Goal: Task Accomplishment & Management: Complete application form

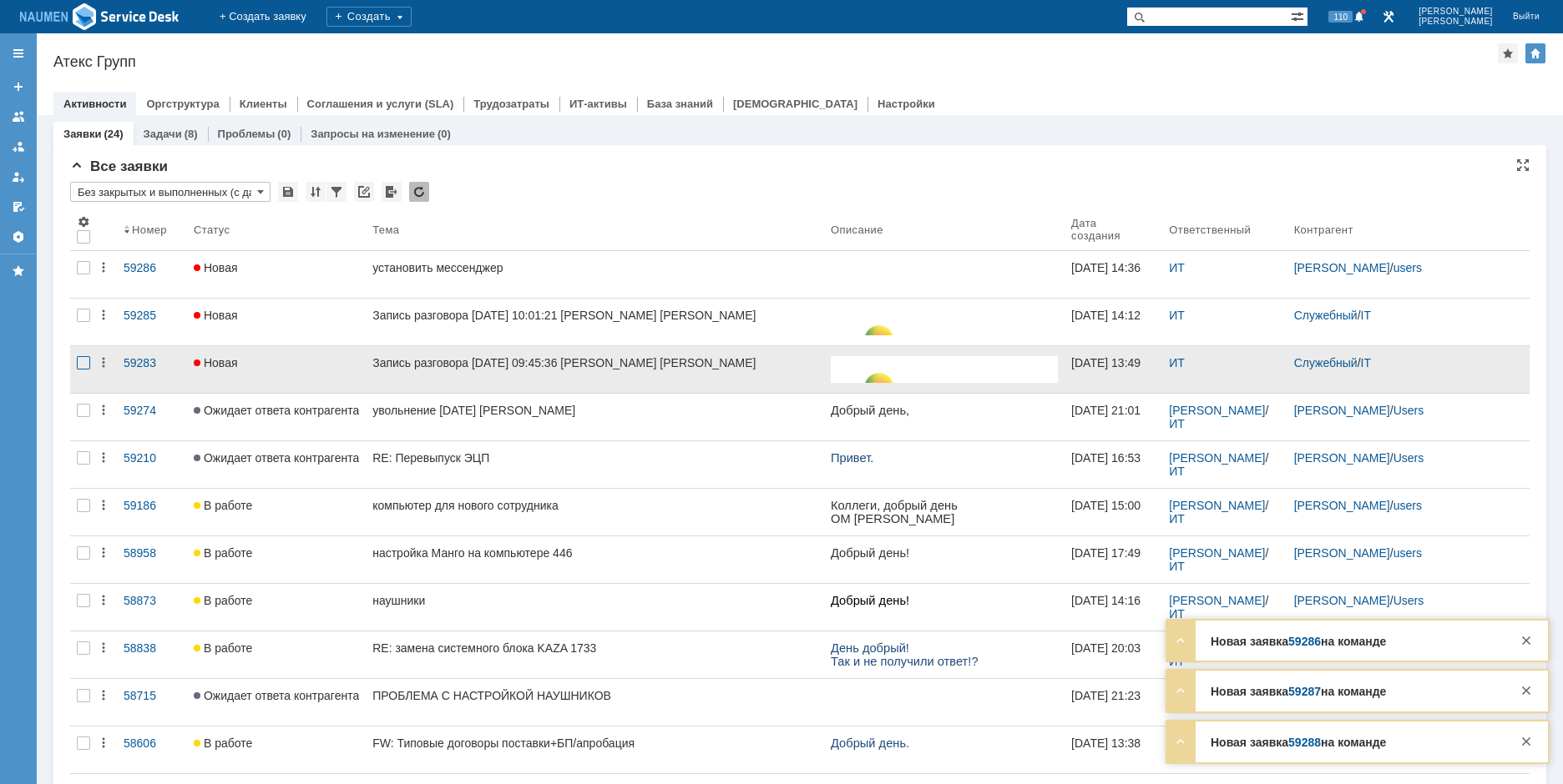
click at [86, 364] on div at bounding box center [83, 363] width 13 height 13
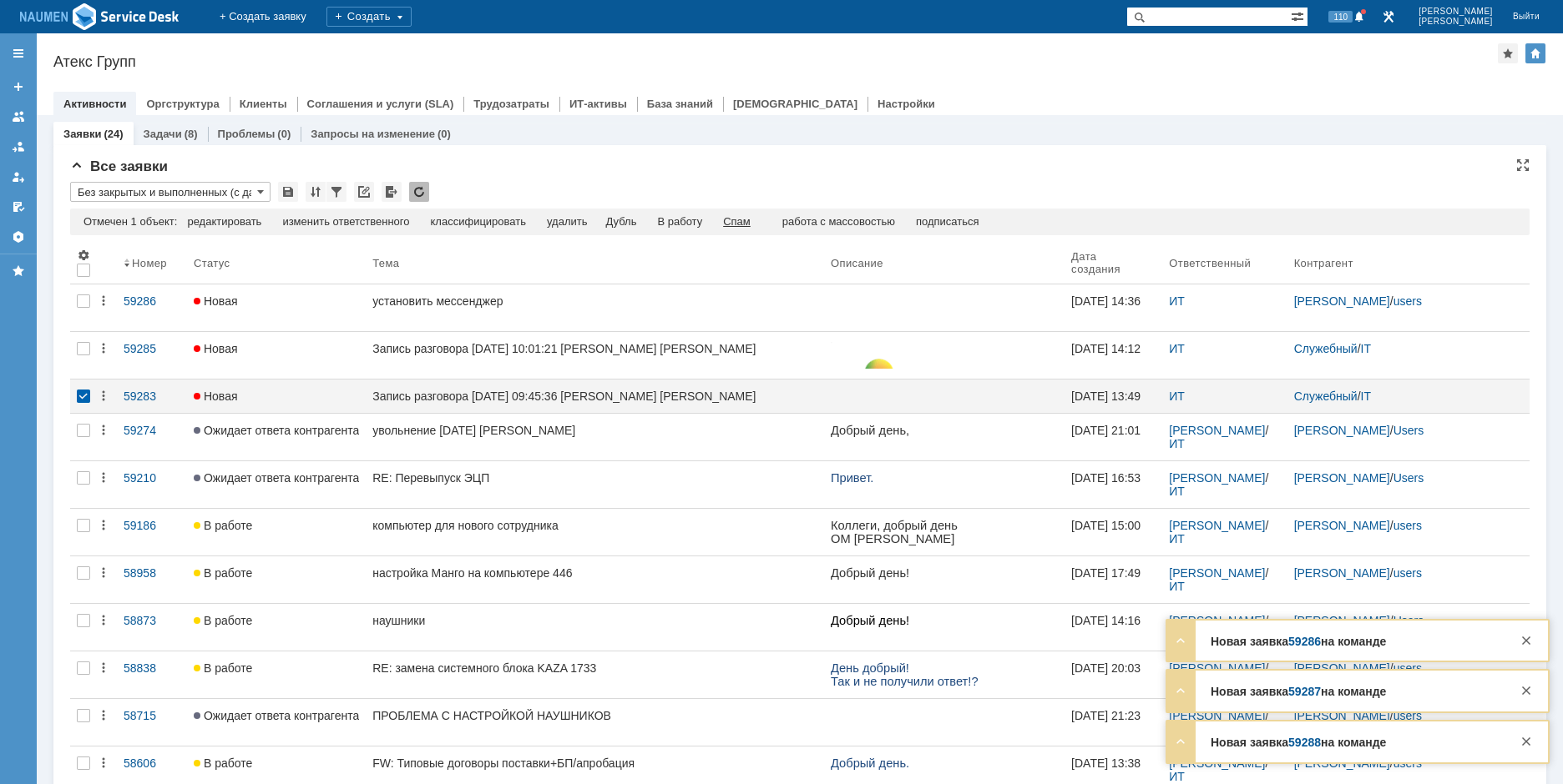
click at [746, 222] on div "Спам" at bounding box center [737, 222] width 28 height 13
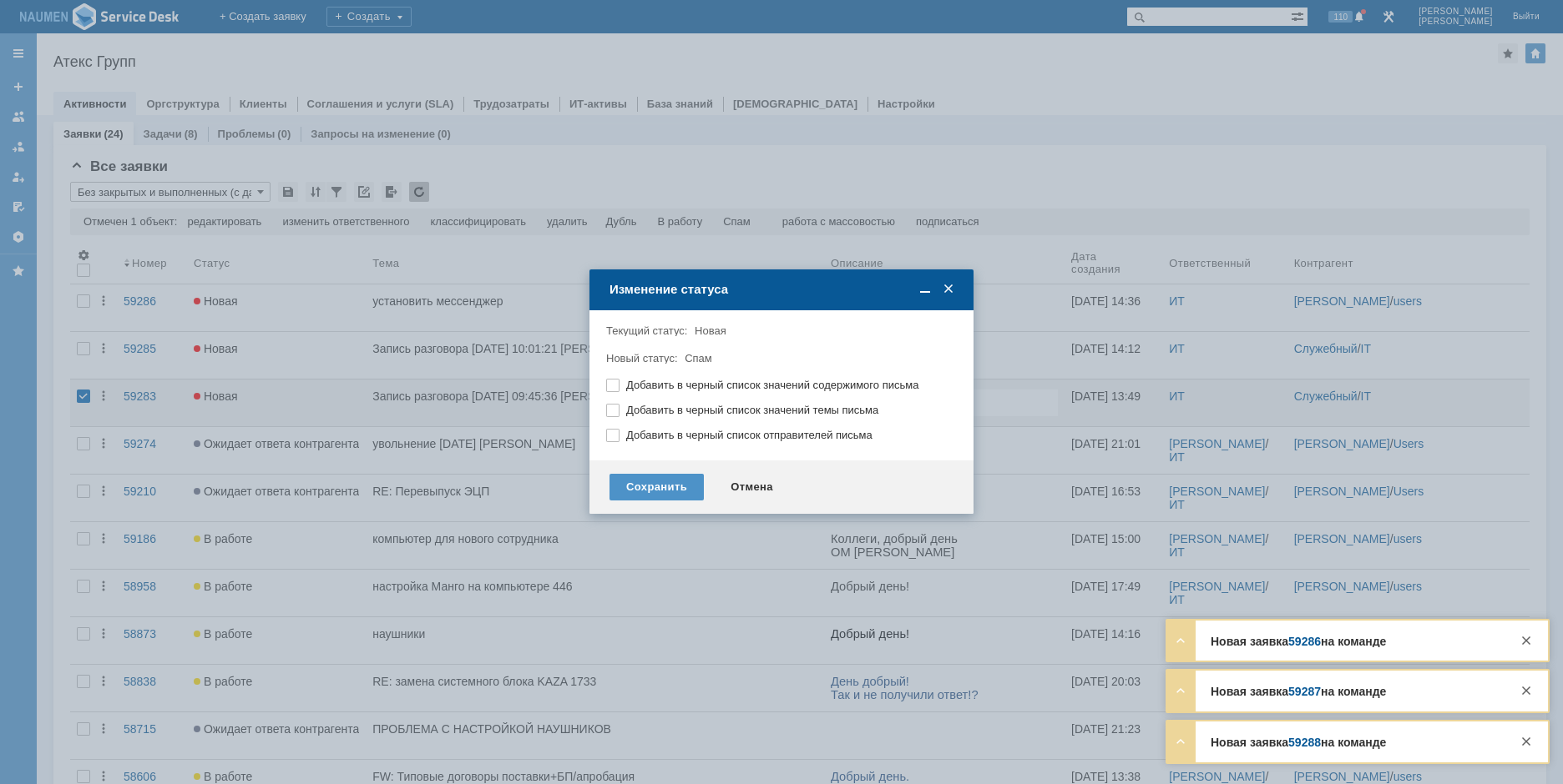
click at [653, 500] on div "Сохранить Отмена" at bounding box center [782, 487] width 384 height 53
click at [656, 489] on div "Сохранить" at bounding box center [656, 487] width 95 height 27
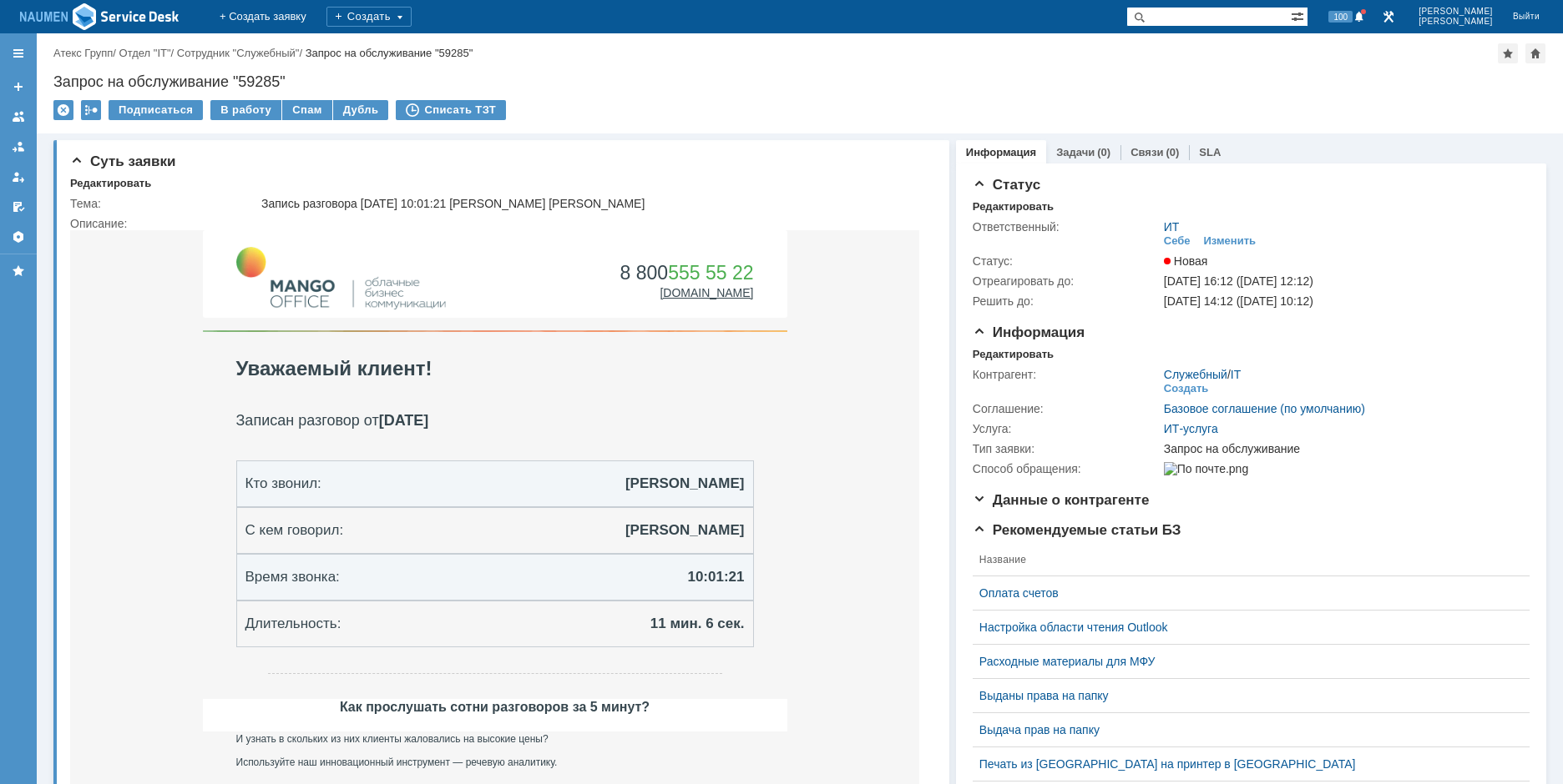
click at [106, 190] on div "Тема: Запись разговора [DATE] 10:01:21 [PERSON_NAME] [PERSON_NAME] Описание:" at bounding box center [503, 731] width 866 height 1081
click at [113, 188] on div "Редактировать" at bounding box center [110, 183] width 81 height 13
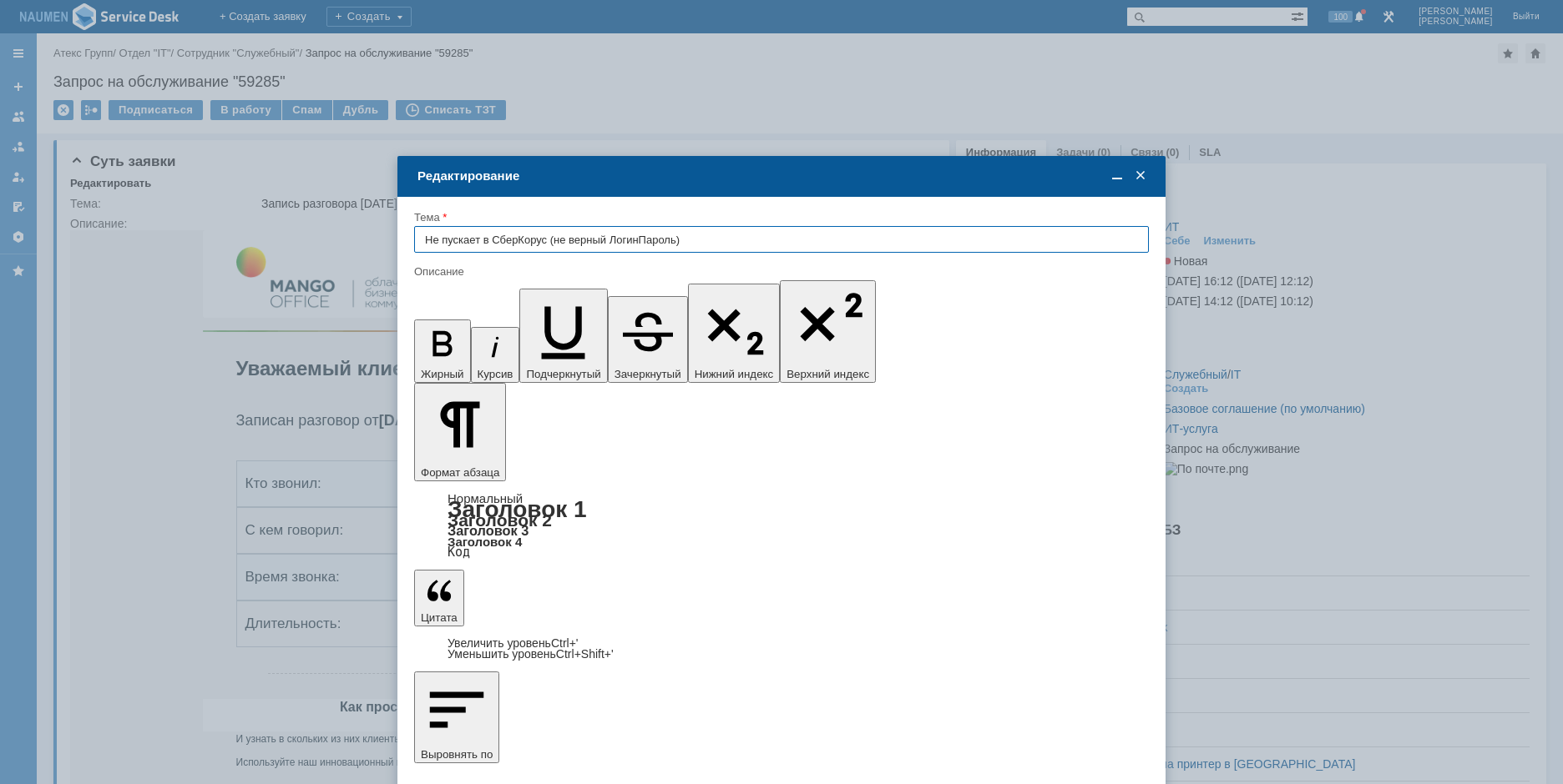
type input "Не пускает в СберКорус (не верный ЛогинПароль)"
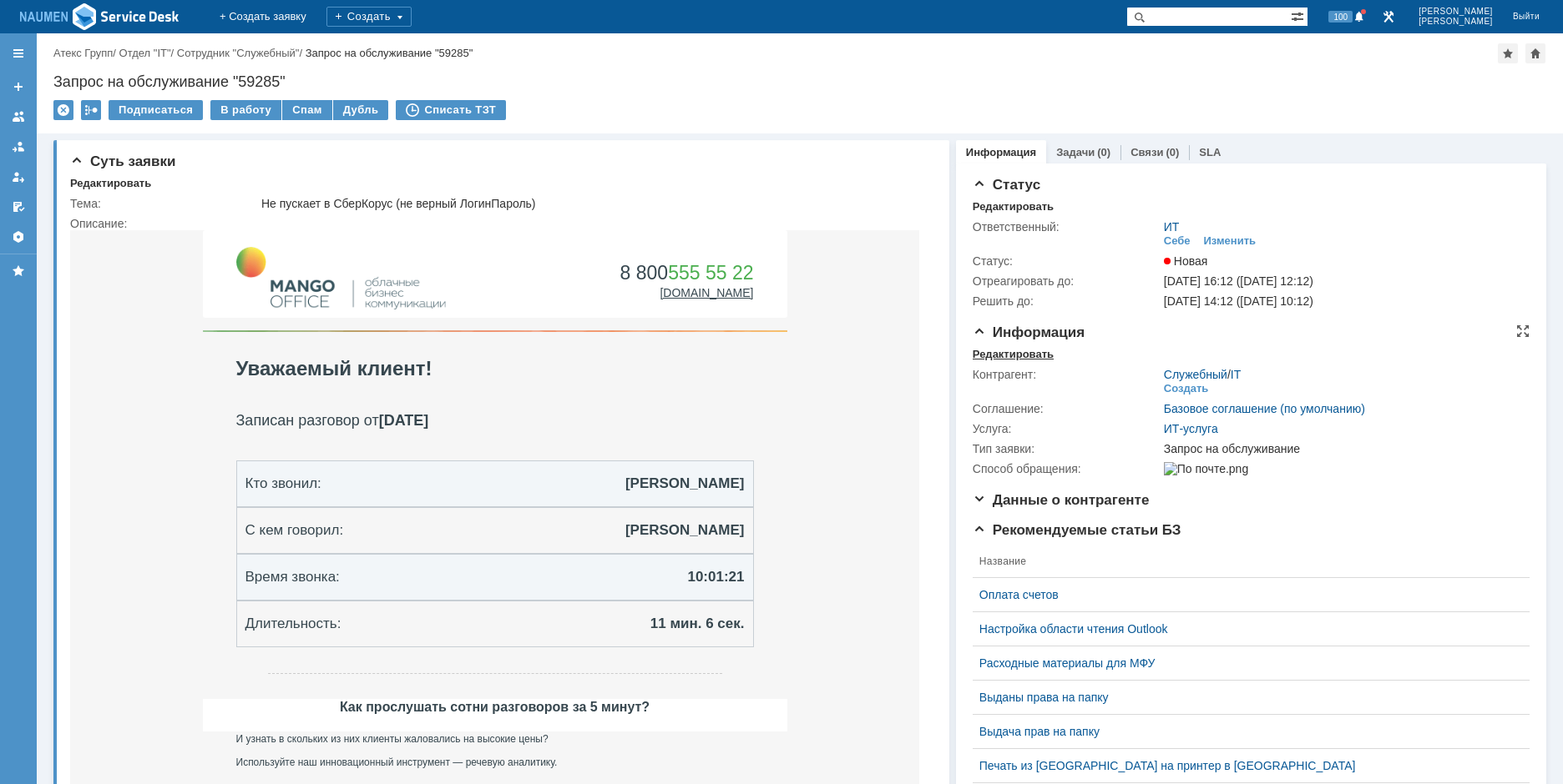
click at [979, 348] on div "Редактировать" at bounding box center [1013, 354] width 81 height 13
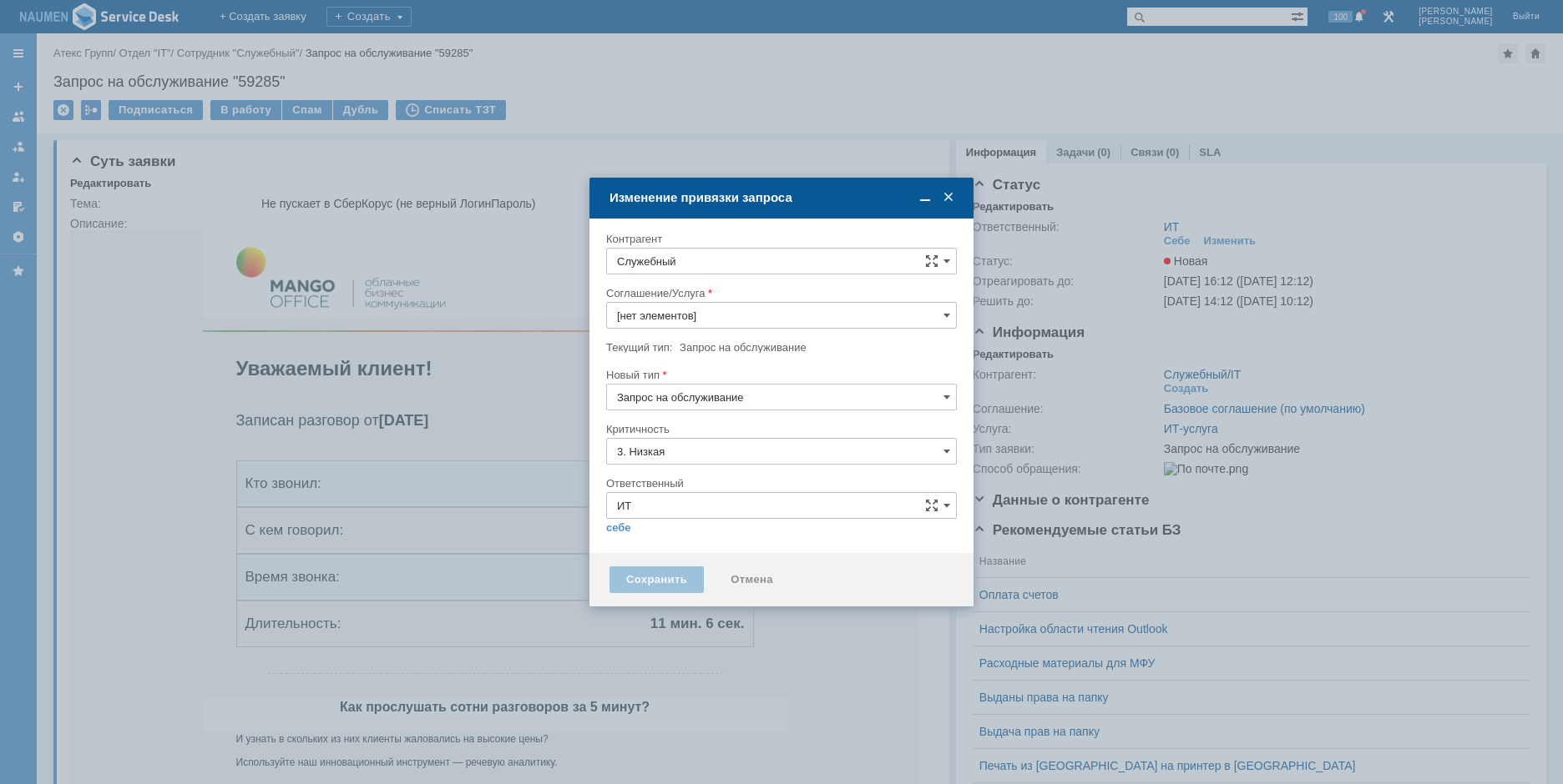
type input "[не указано]"
type input "ИТ-услуга"
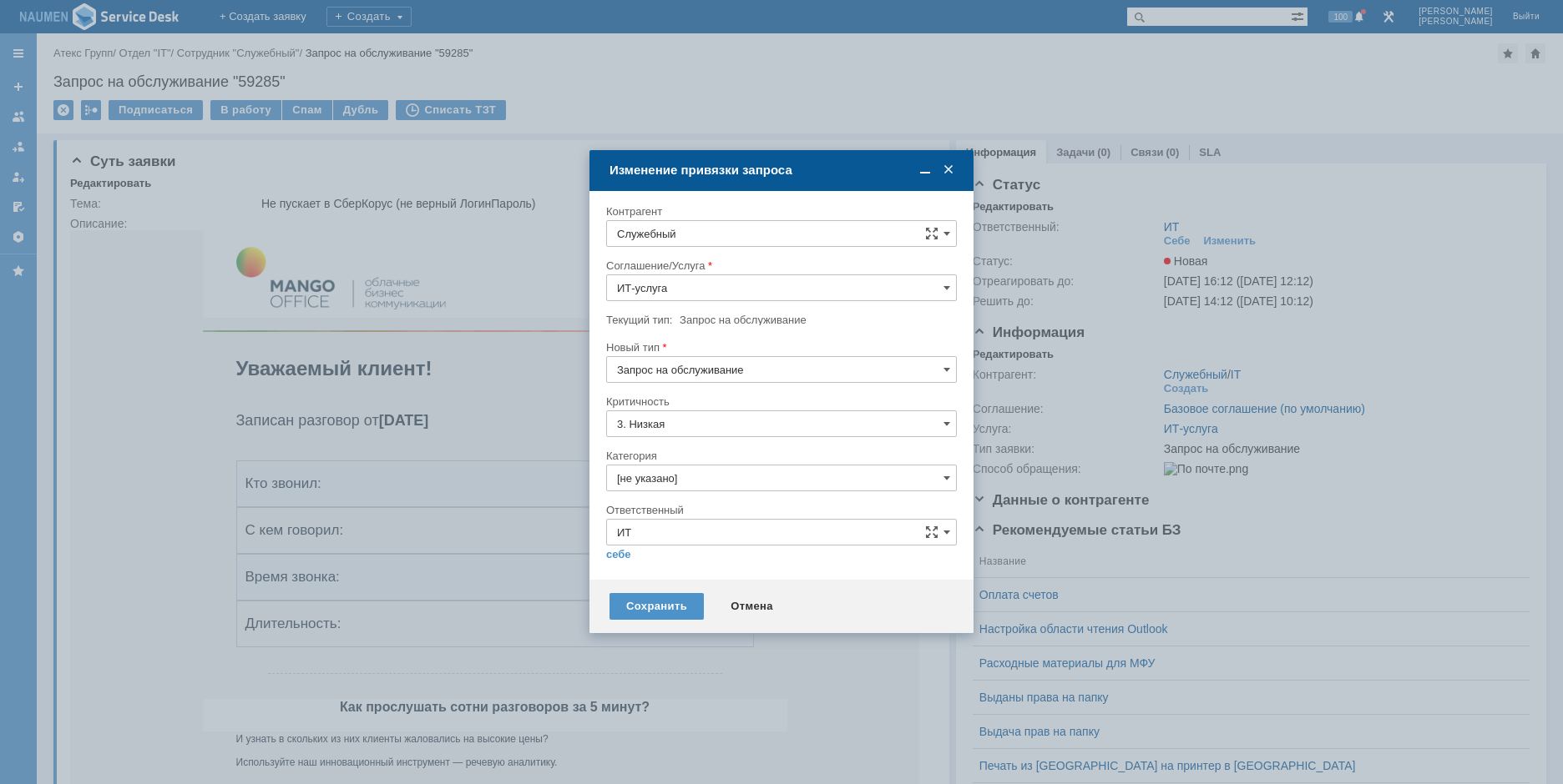
click at [710, 233] on input "Служебный" at bounding box center [781, 234] width 351 height 27
click at [719, 390] on span "[PERSON_NAME]" at bounding box center [722, 385] width 90 height 12
type input "[PERSON_NAME]"
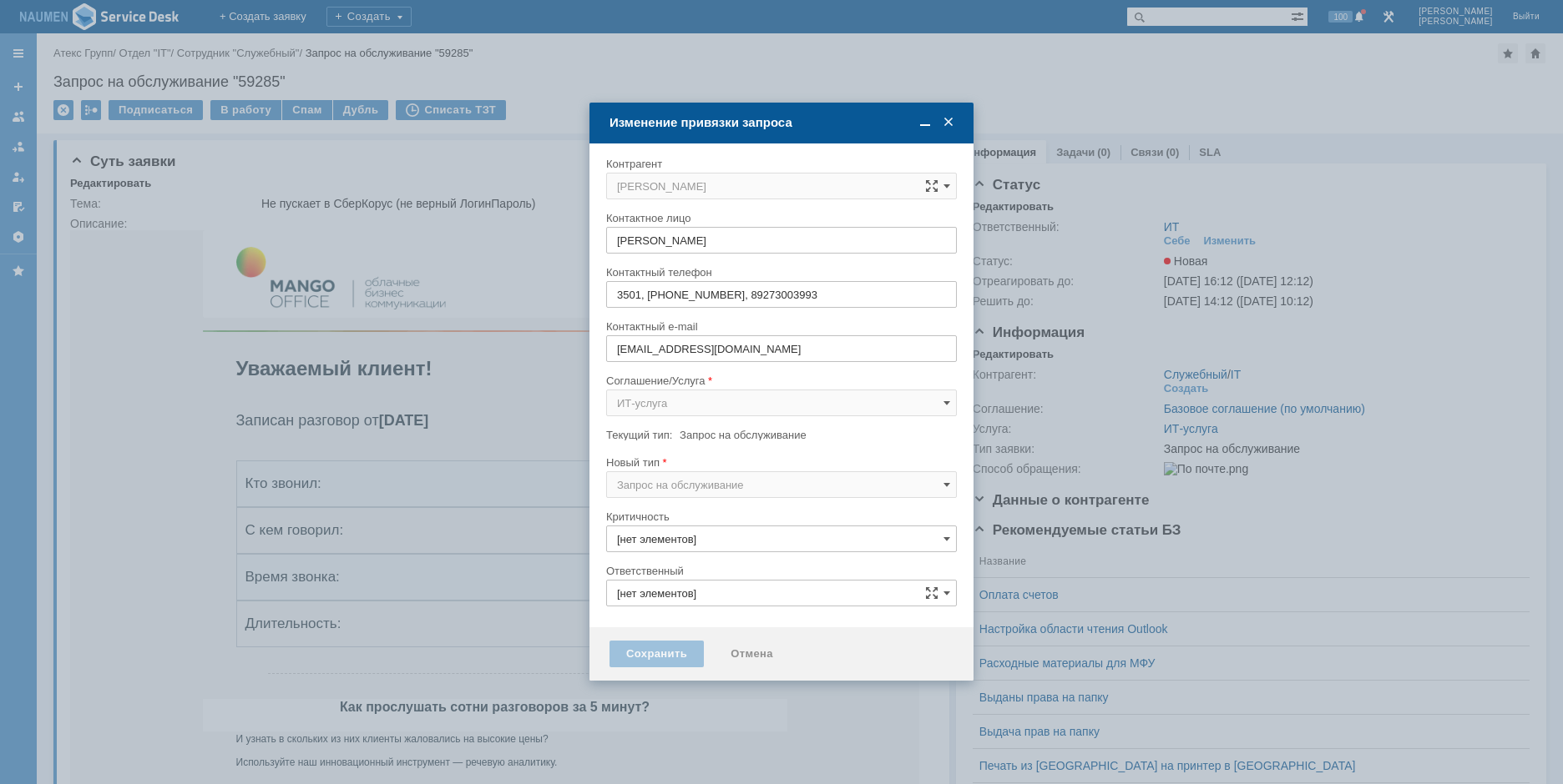
type input "3. Низкая"
type input "ИТ"
type input "[не указано]"
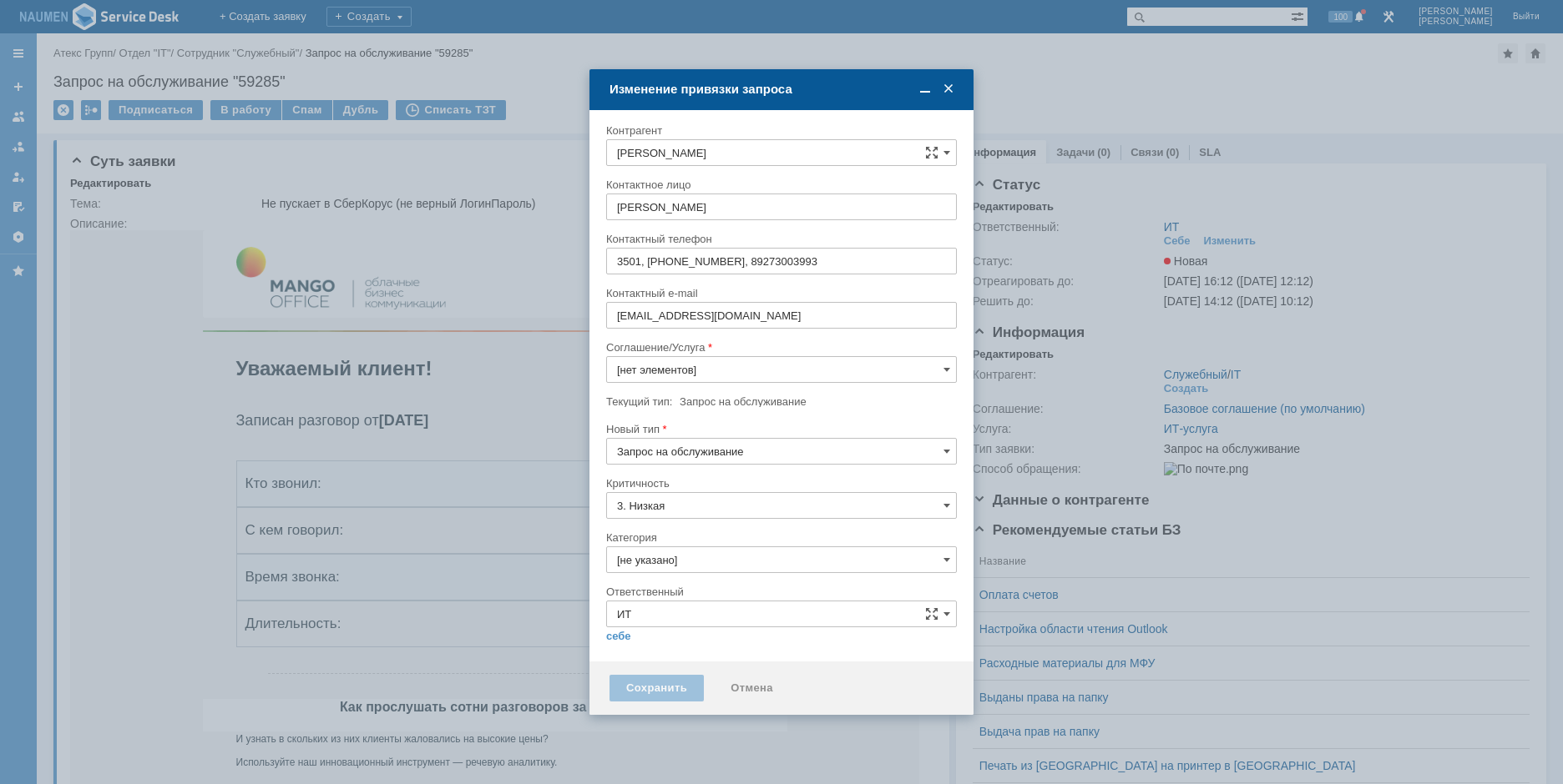
type input "ИТ-услуга"
click at [682, 458] on input "Запрос на обслуживание" at bounding box center [781, 452] width 351 height 27
click at [663, 544] on div "Инцидент" at bounding box center [781, 538] width 349 height 27
type input "Инцидент"
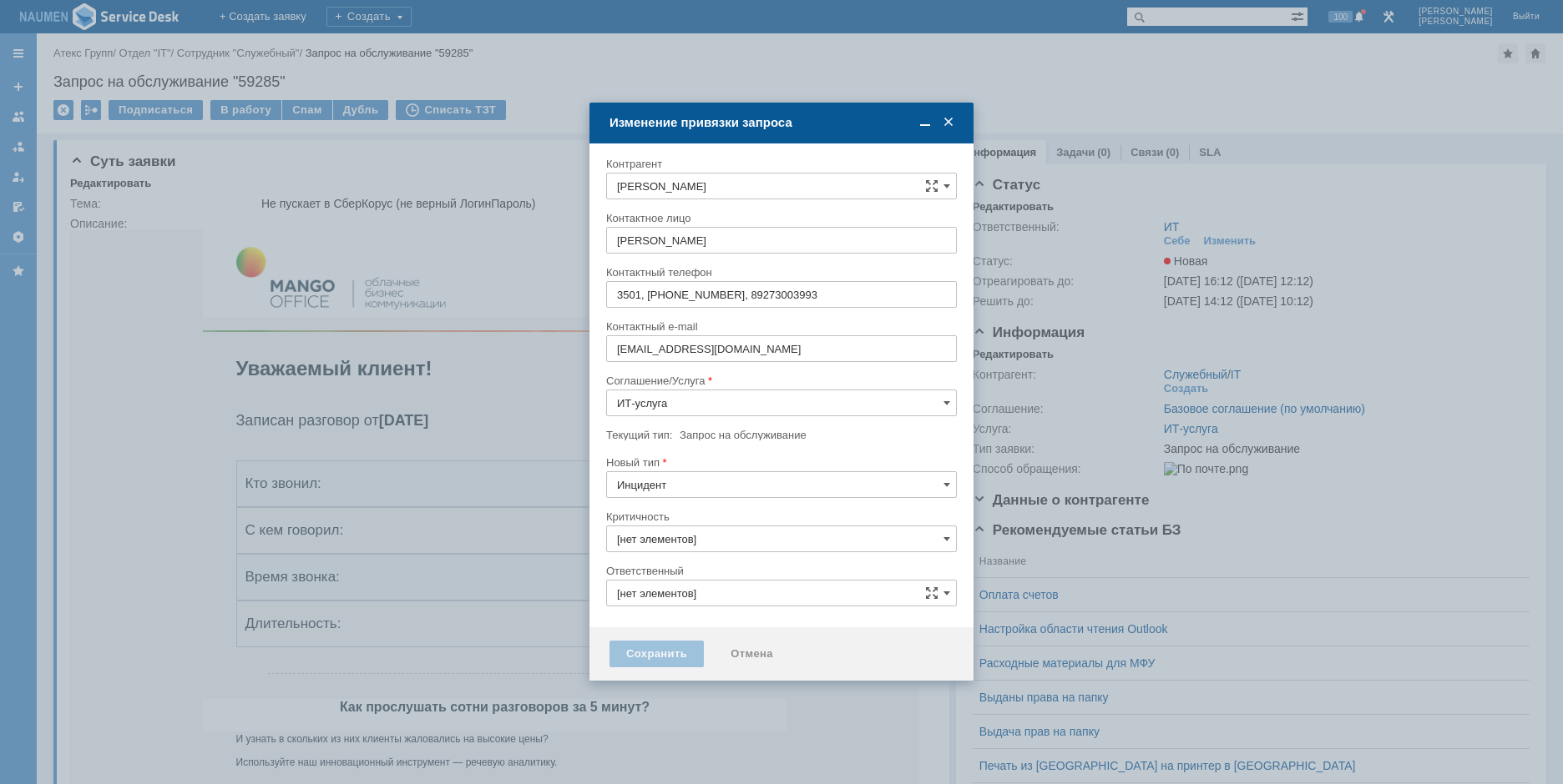
type input "ИТ"
type input "3. Низкая"
type input "[не указано]"
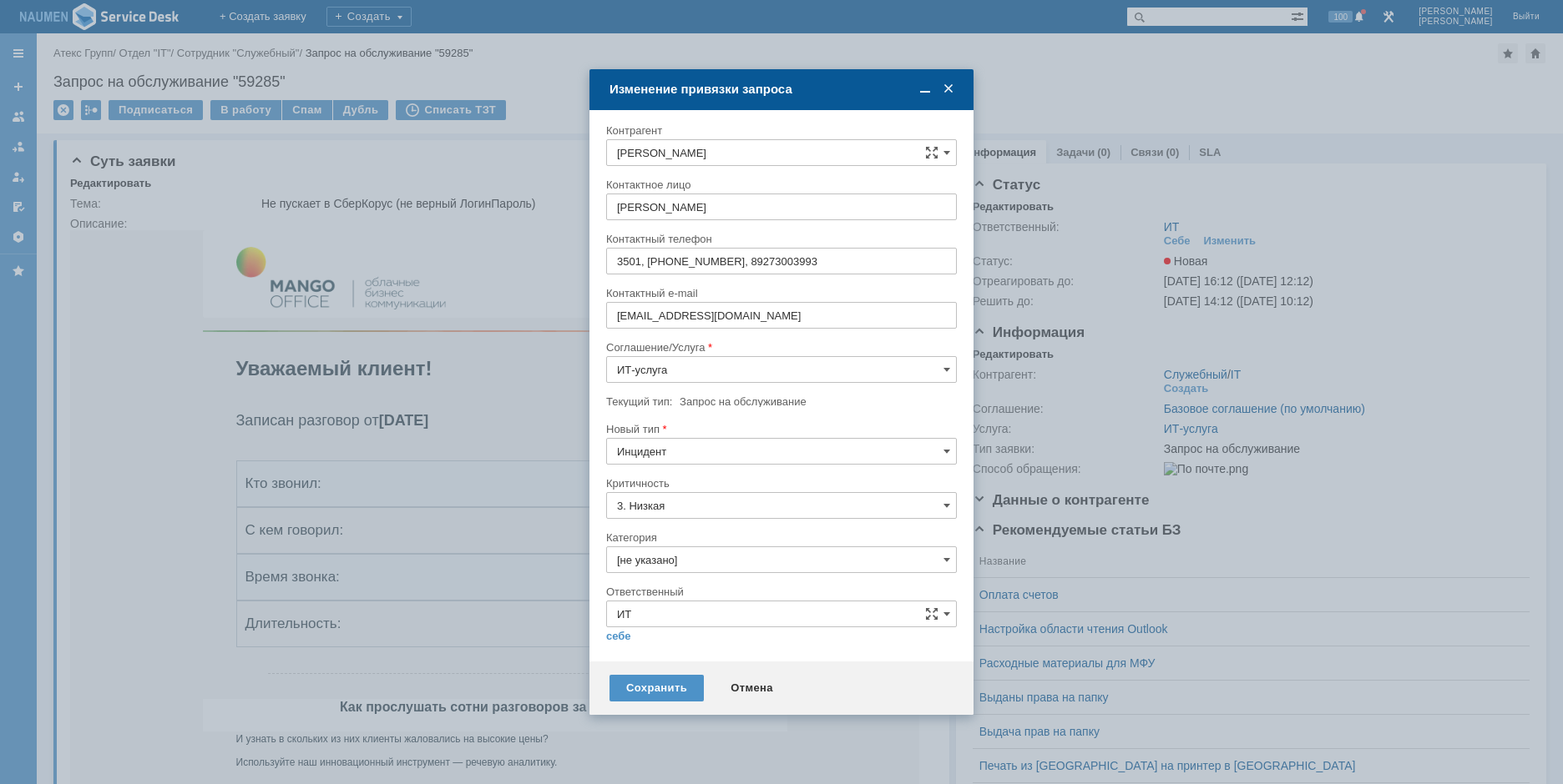
type input "Инцидент"
click at [669, 565] on input "[не указано]" at bounding box center [781, 560] width 351 height 27
click at [717, 646] on div "Программное обеспечение" at bounding box center [781, 654] width 349 height 27
type input "Программное обеспечение"
click at [626, 634] on link "себе" at bounding box center [618, 637] width 25 height 13
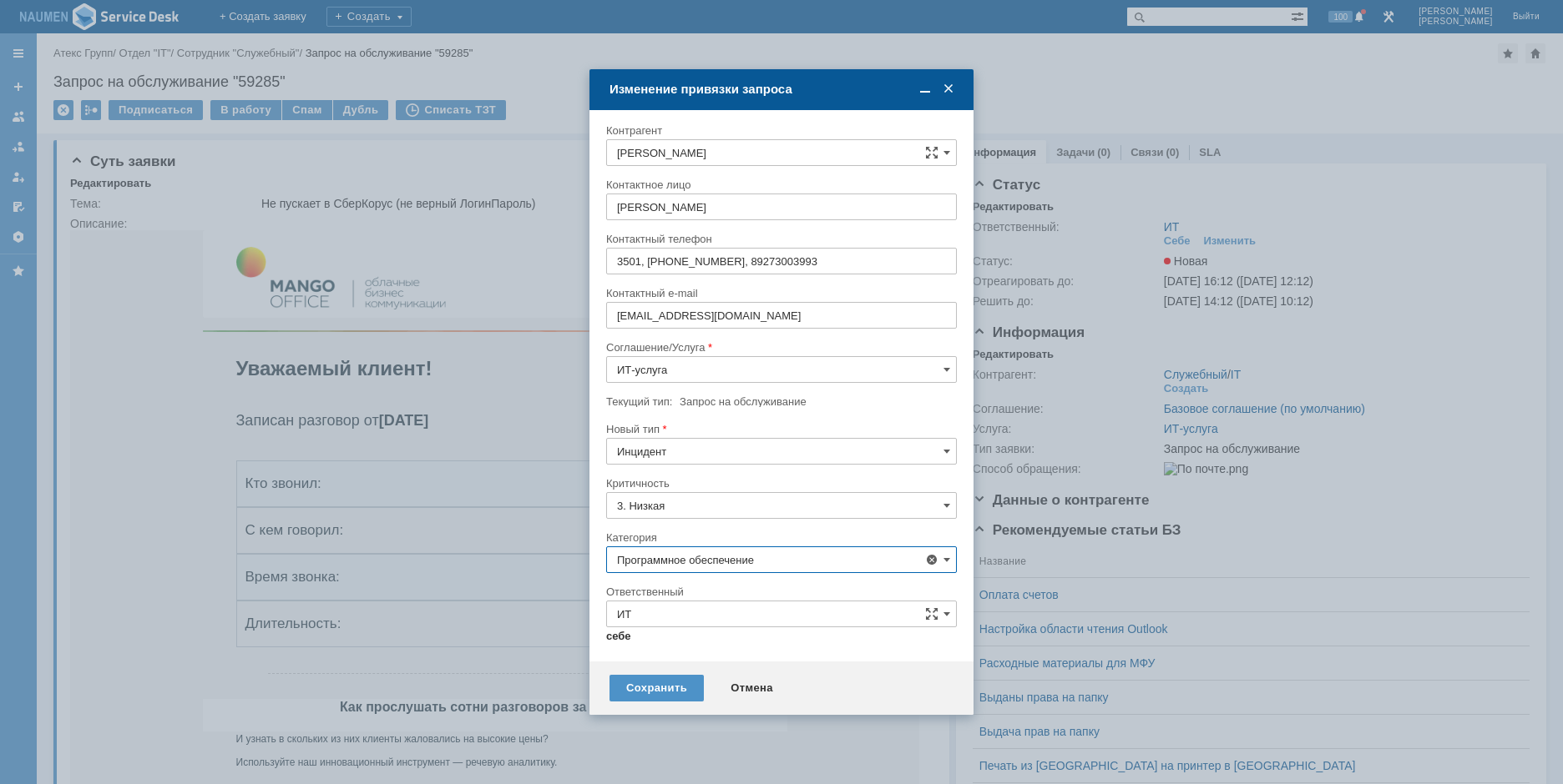
type input "[PERSON_NAME]"
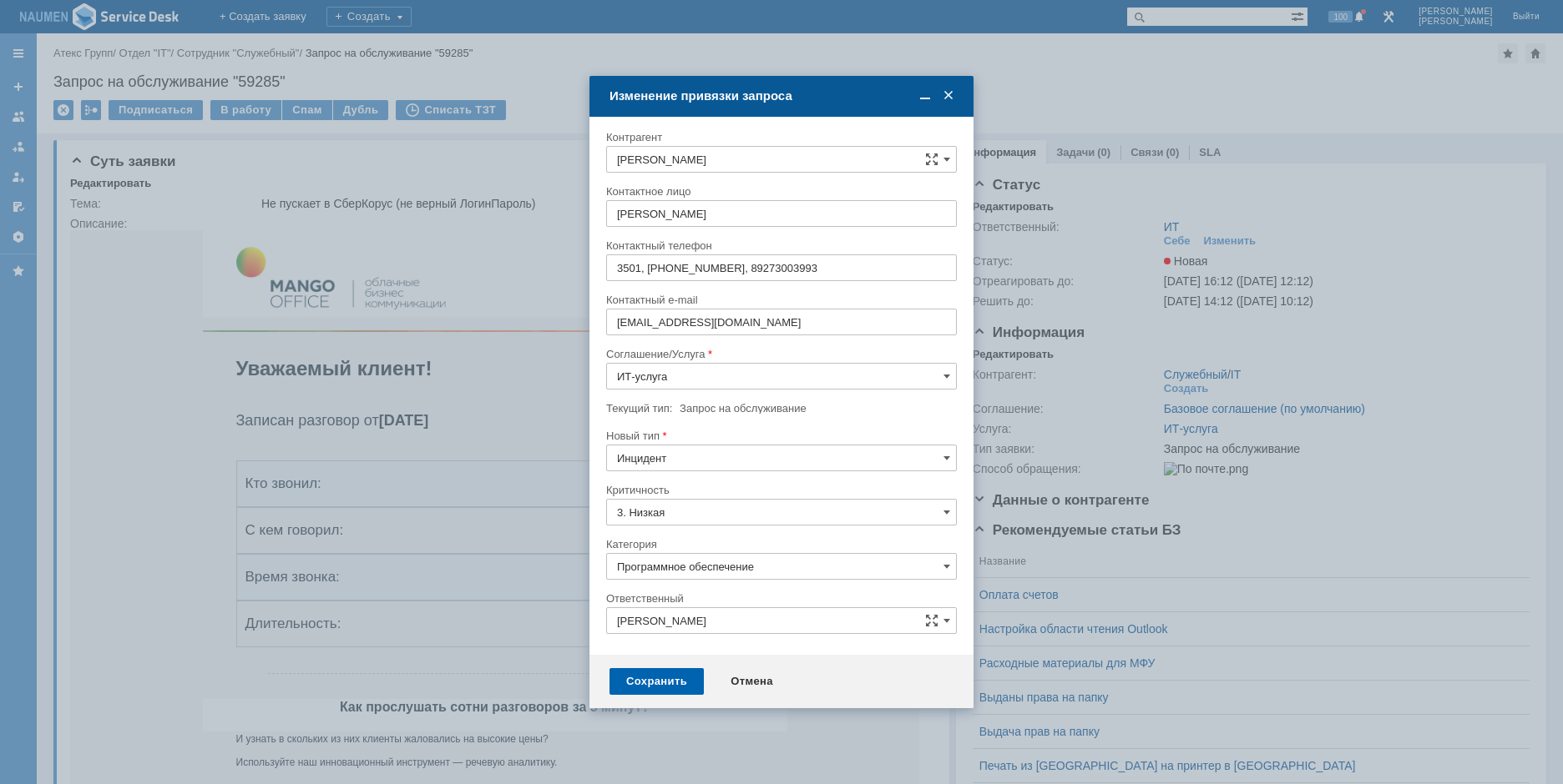
click at [637, 676] on div "Сохранить" at bounding box center [656, 682] width 95 height 27
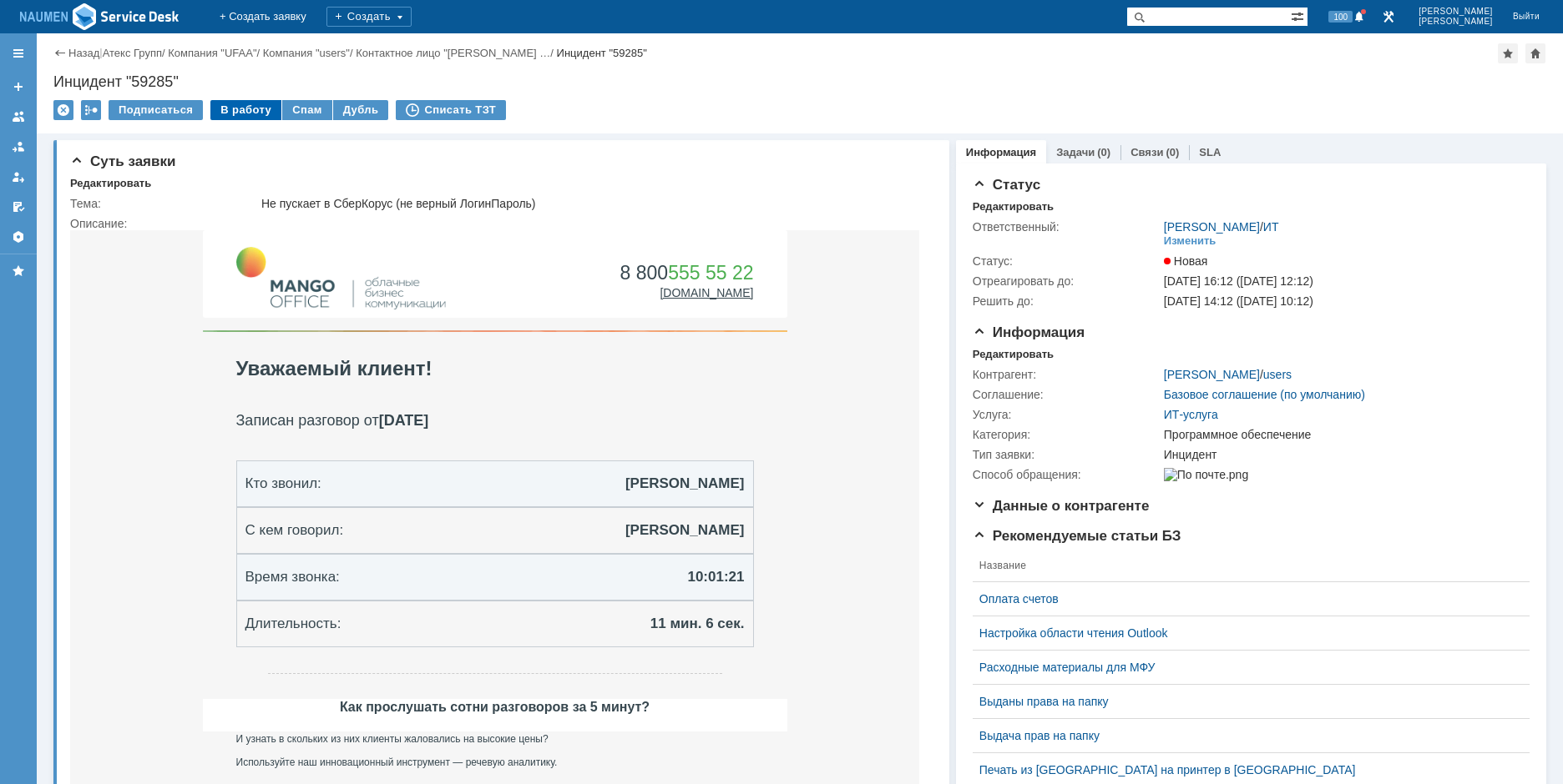
click at [257, 117] on div "В работу" at bounding box center [246, 110] width 71 height 20
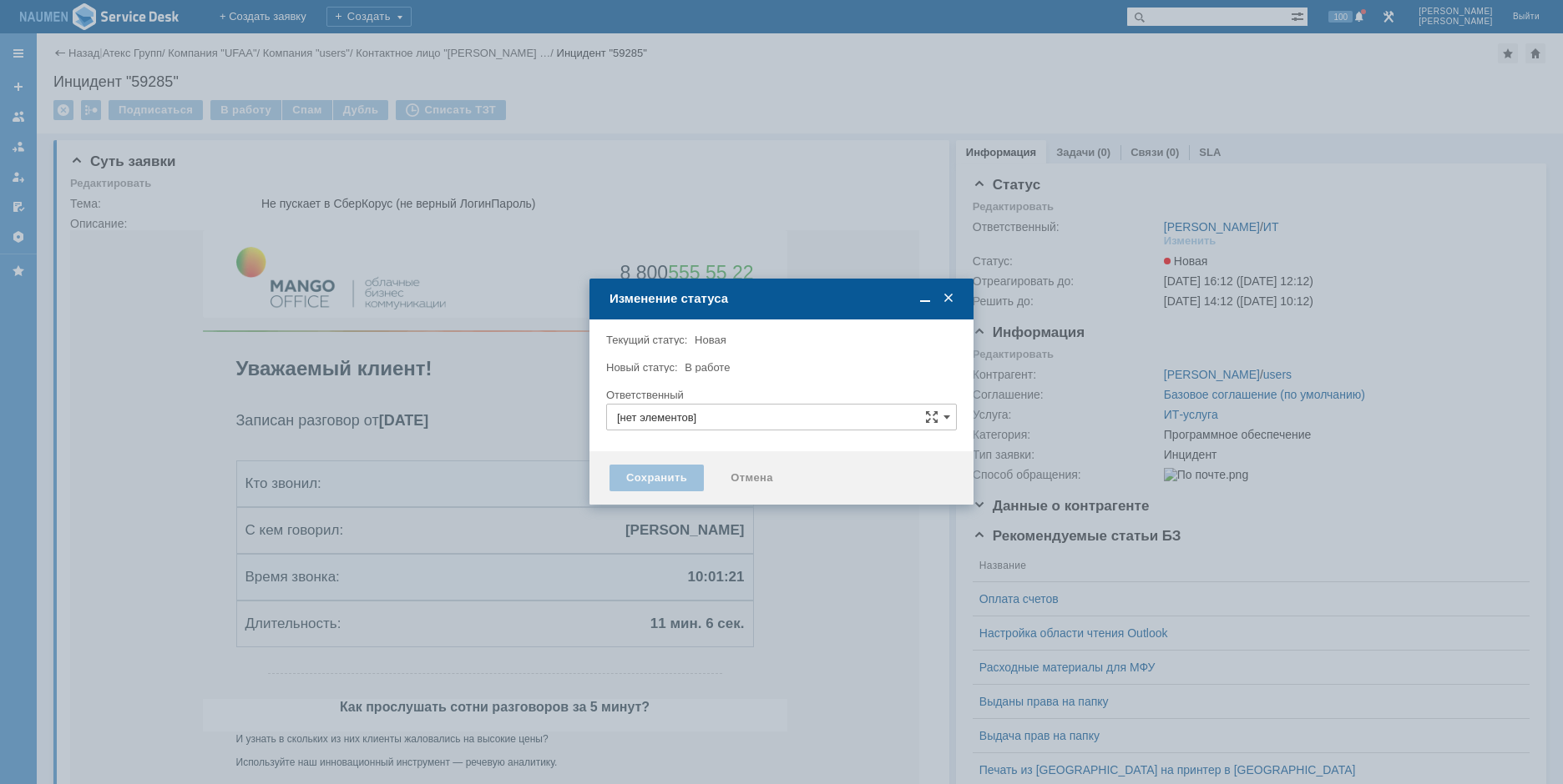
type input "[PERSON_NAME]"
type input "Программное обеспечение"
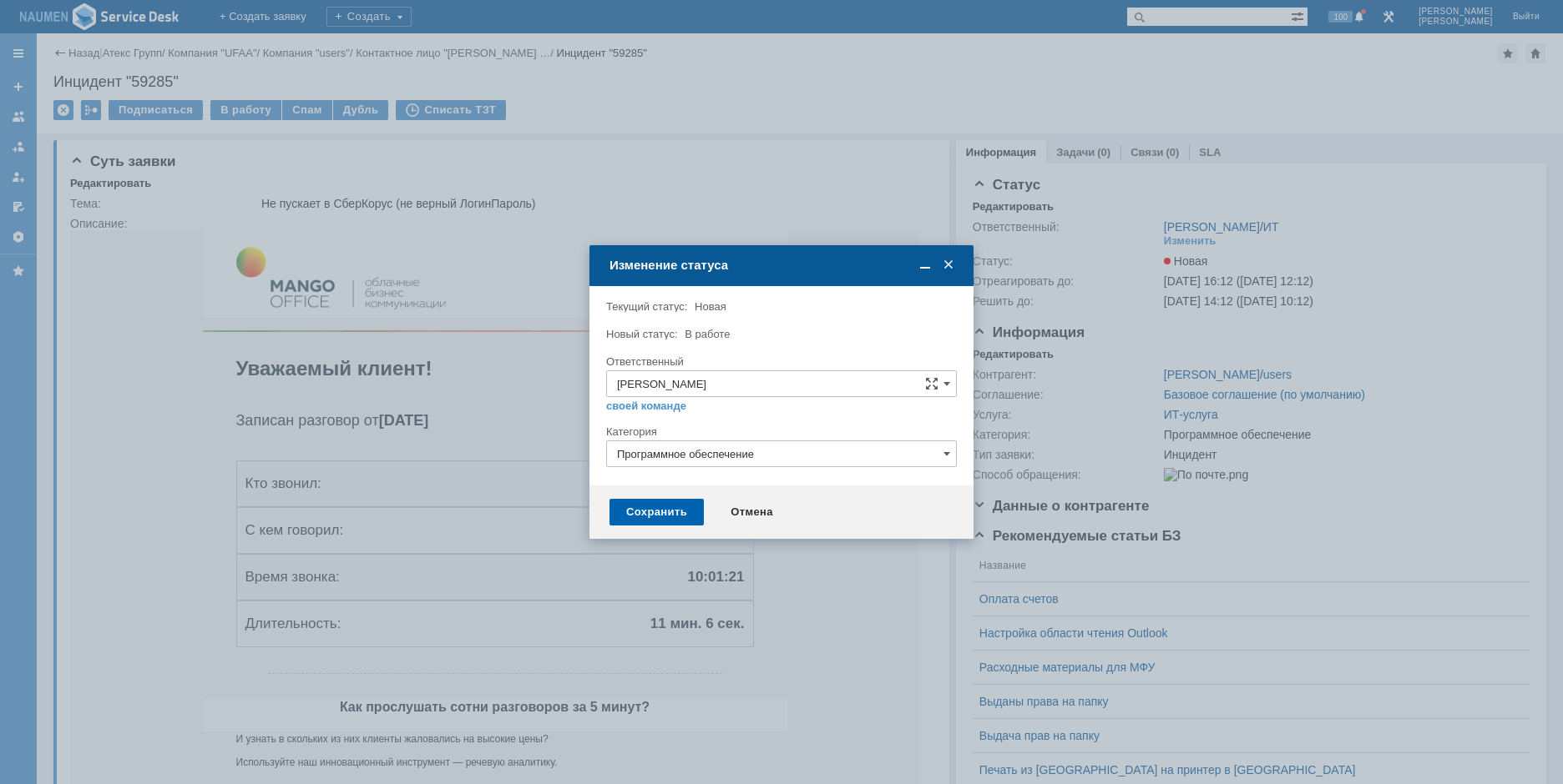
click at [647, 519] on div "Сохранить" at bounding box center [656, 513] width 95 height 27
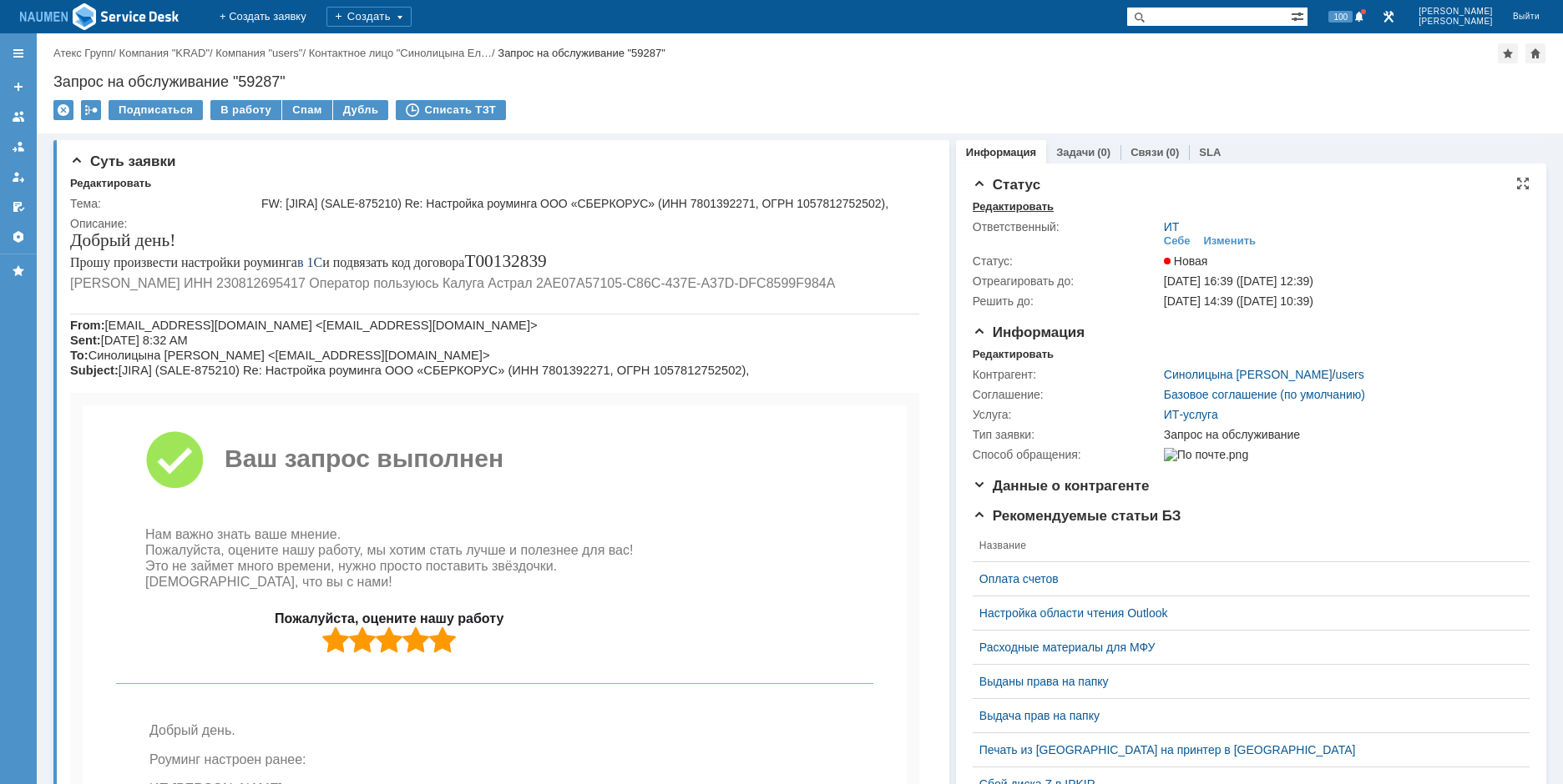
click at [1009, 208] on div "Редактировать" at bounding box center [1013, 207] width 81 height 13
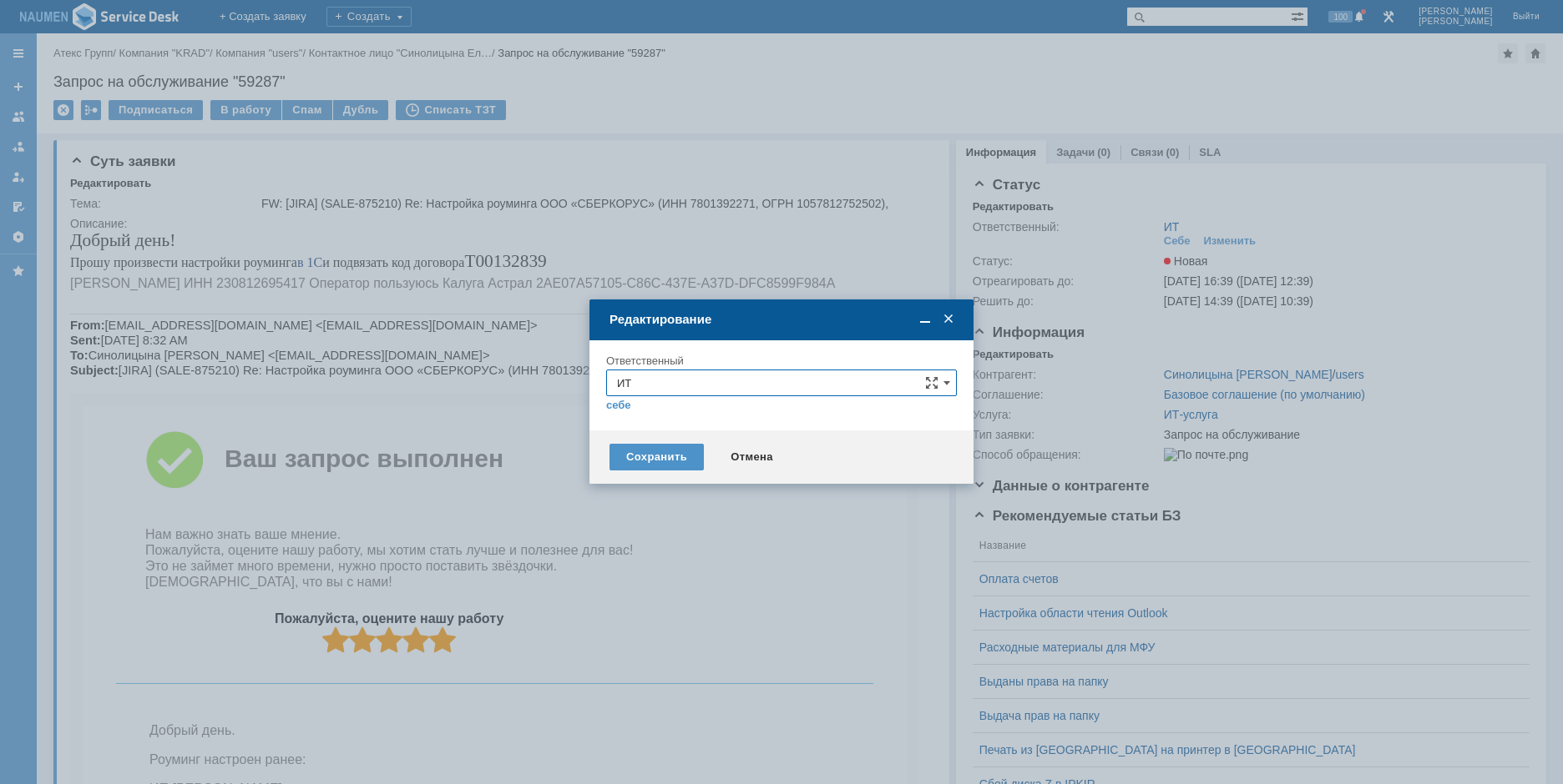
click at [697, 385] on input "ИТ" at bounding box center [781, 383] width 351 height 27
click at [657, 572] on span "АСУ" at bounding box center [782, 579] width 329 height 13
type input "АСУ"
click at [644, 459] on div "Сохранить" at bounding box center [656, 457] width 95 height 27
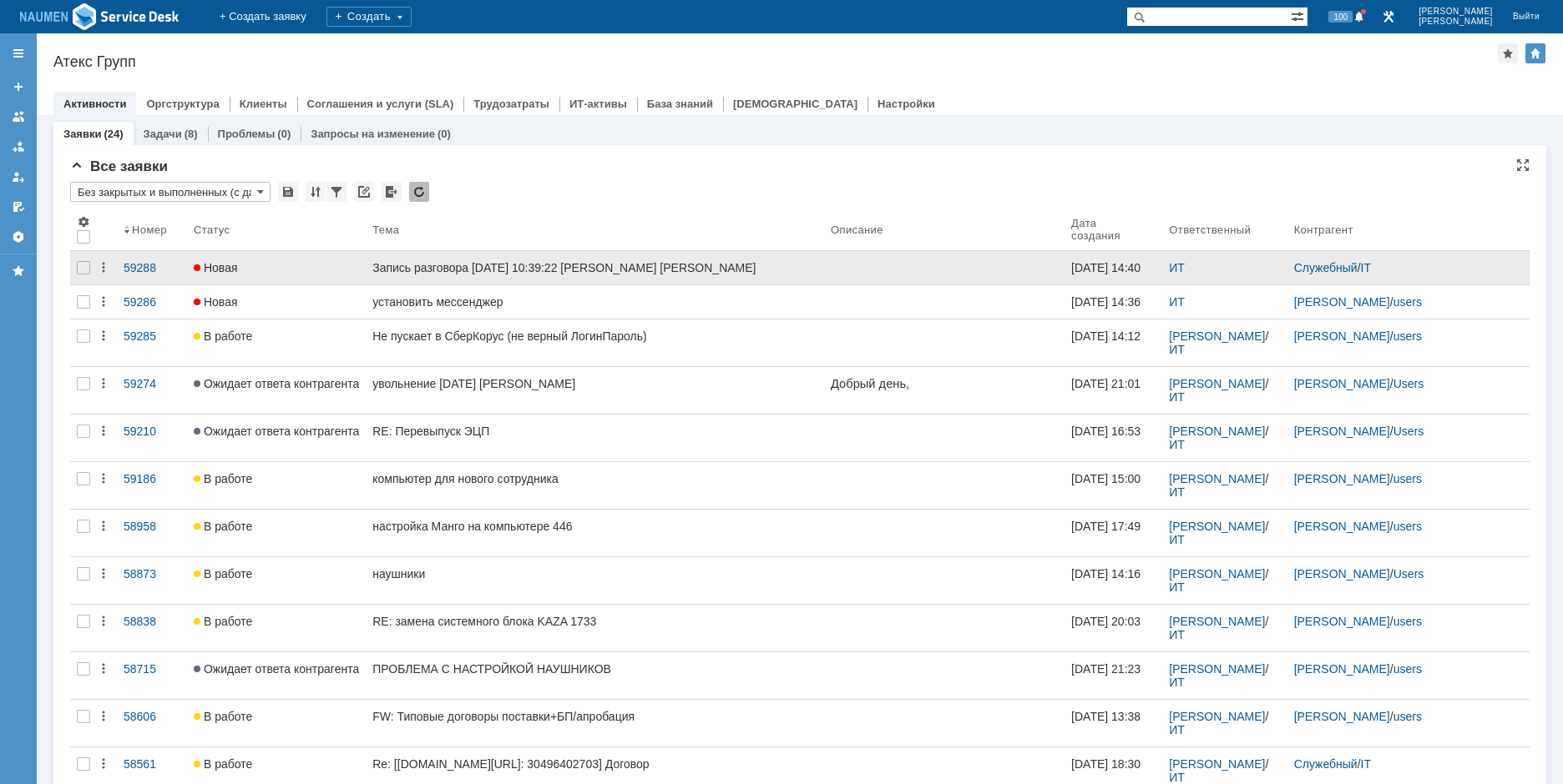
click at [83, 274] on div at bounding box center [83, 267] width 27 height 33
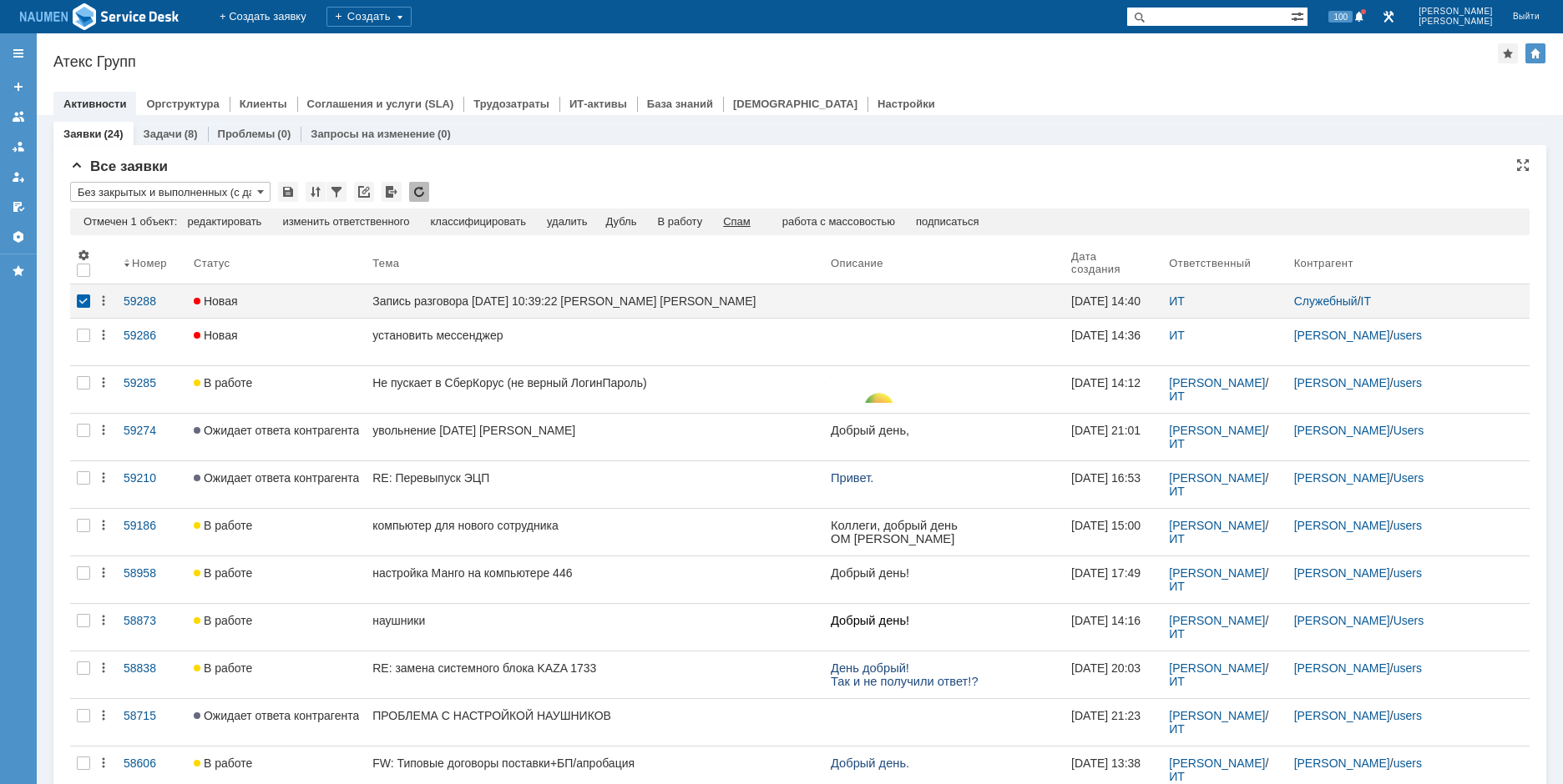
click at [750, 222] on div "Спам" at bounding box center [737, 222] width 28 height 13
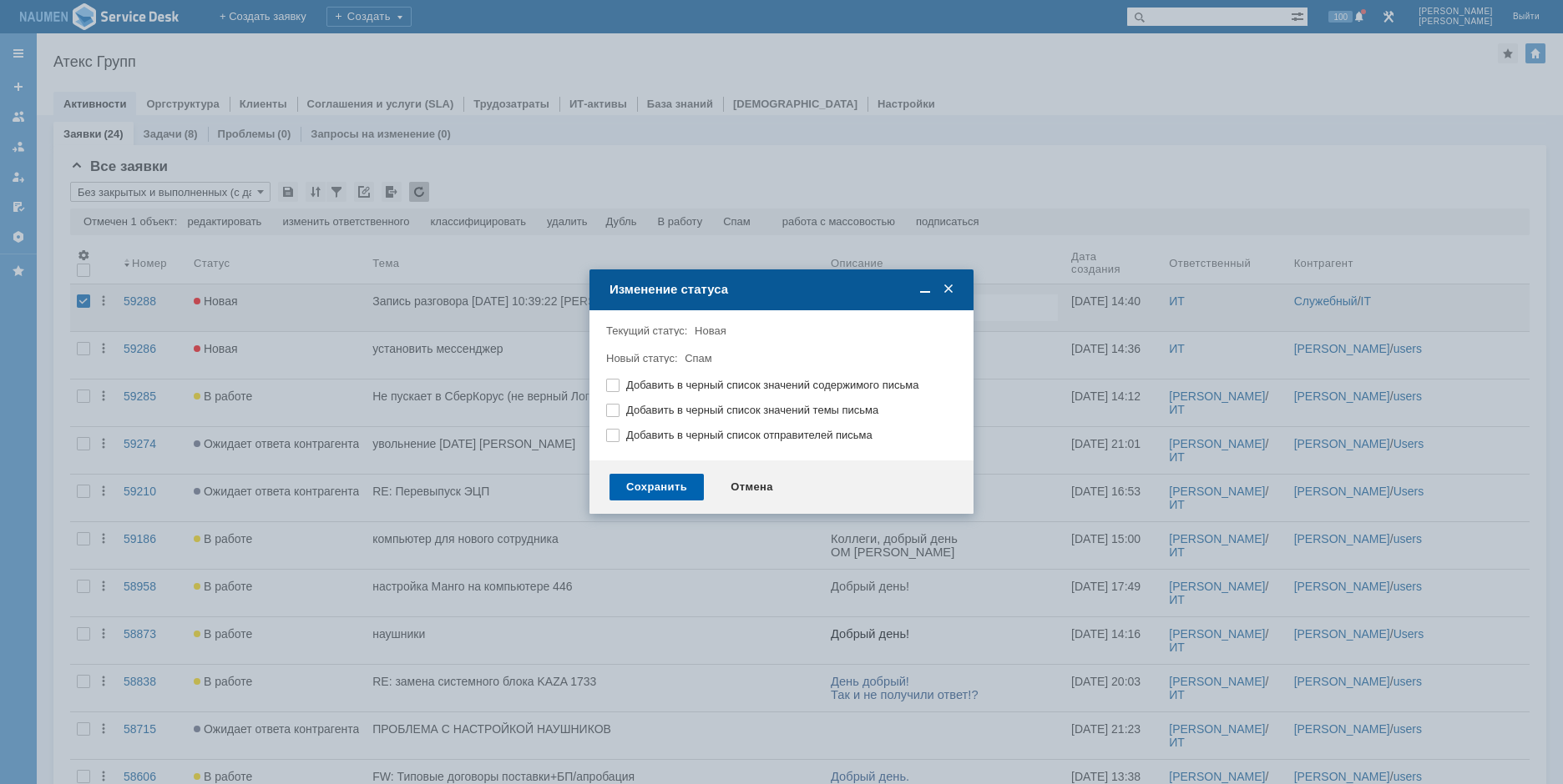
click at [680, 487] on div "Сохранить" at bounding box center [656, 487] width 95 height 27
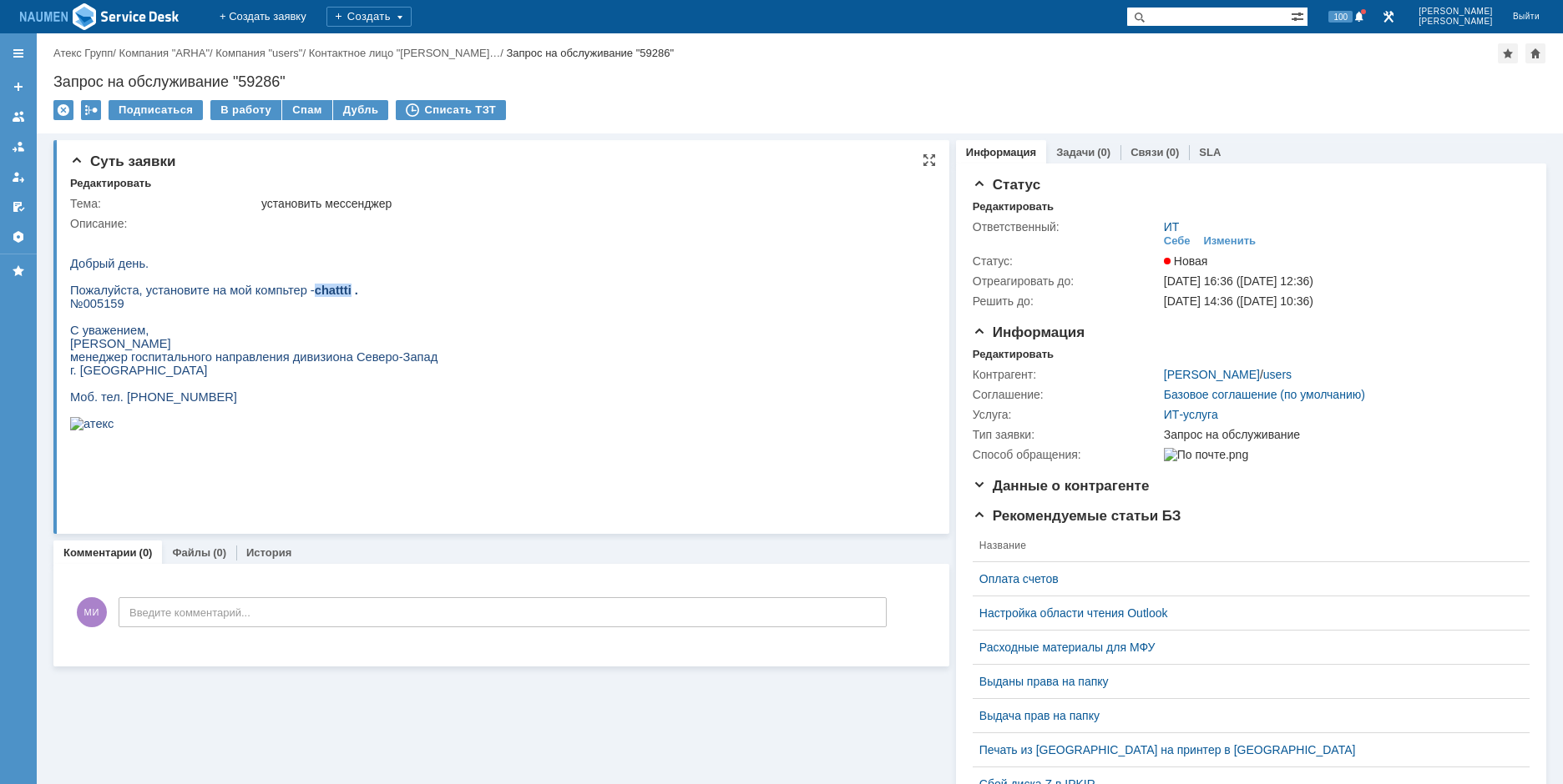
drag, startPoint x: 294, startPoint y: 295, endPoint x: 326, endPoint y: 294, distance: 32.0
click at [326, 294] on p "Пожалуйста, установите на мой компьтер - chattti ." at bounding box center [253, 290] width 367 height 13
copy span "chattti"
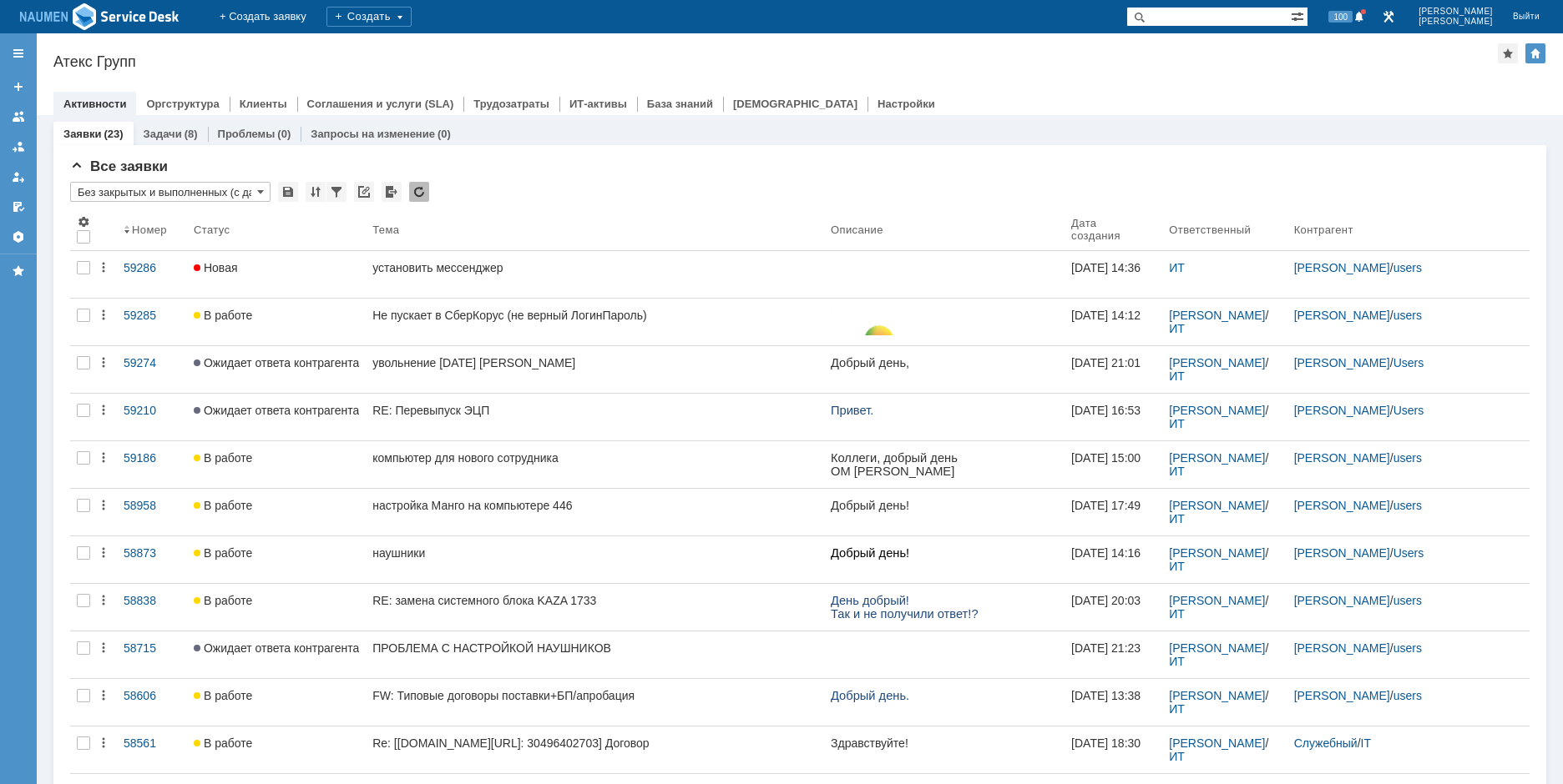
click at [45, 132] on div "Заявки (23) Задачи (8) Проблемы (0) Запросы на изменение (0) Все заявки * Без з…" at bounding box center [799, 753] width 1526 height 1277
